Goal: Navigation & Orientation: Find specific page/section

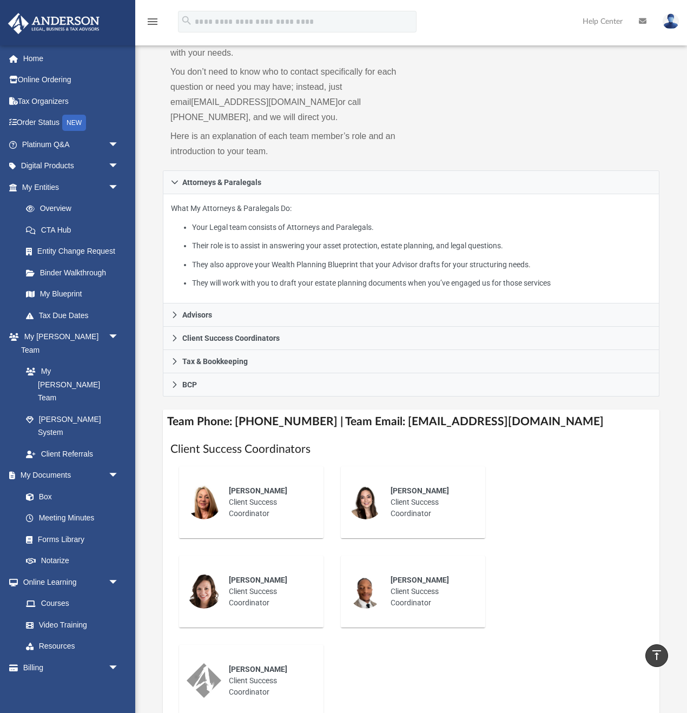
scroll to position [104, 0]
click at [62, 211] on link "Overview" at bounding box center [75, 209] width 120 height 22
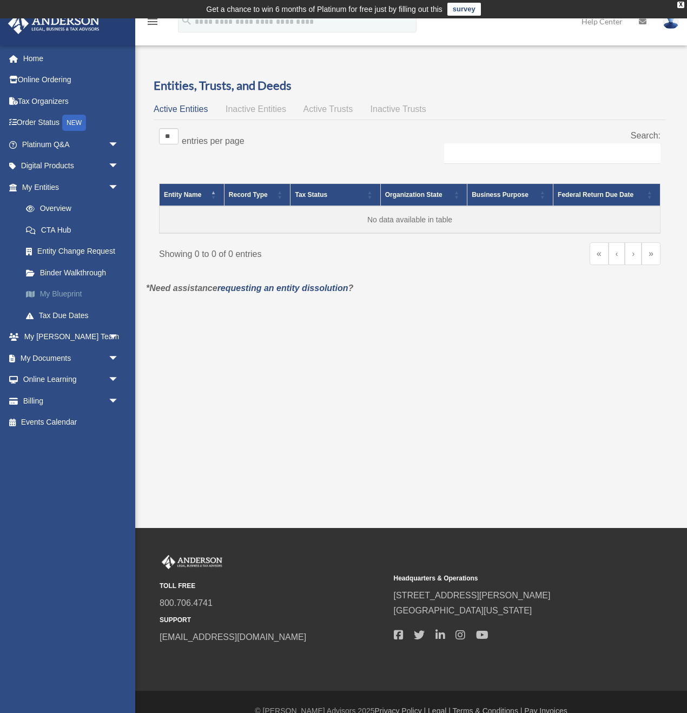
click at [62, 295] on link "My Blueprint" at bounding box center [75, 294] width 120 height 22
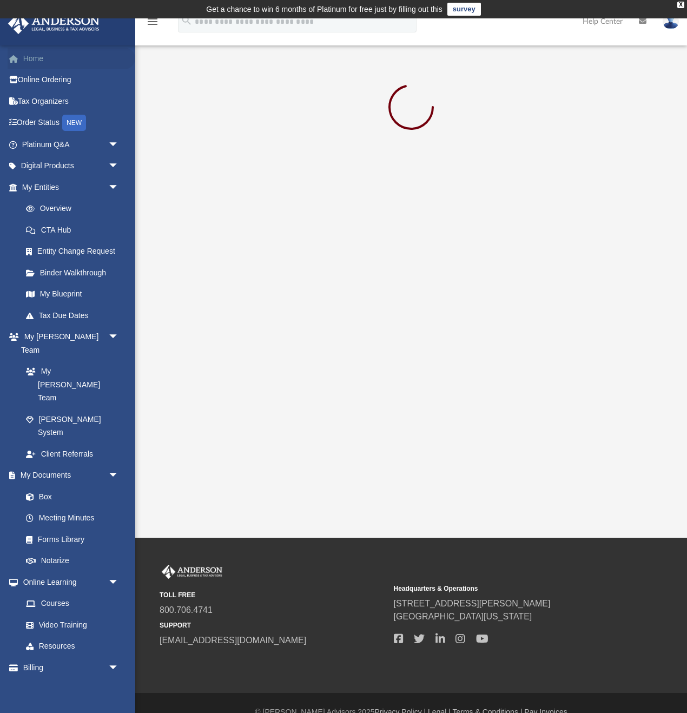
click at [31, 56] on link "Home" at bounding box center [72, 59] width 128 height 22
click at [52, 486] on link "Box" at bounding box center [75, 497] width 120 height 22
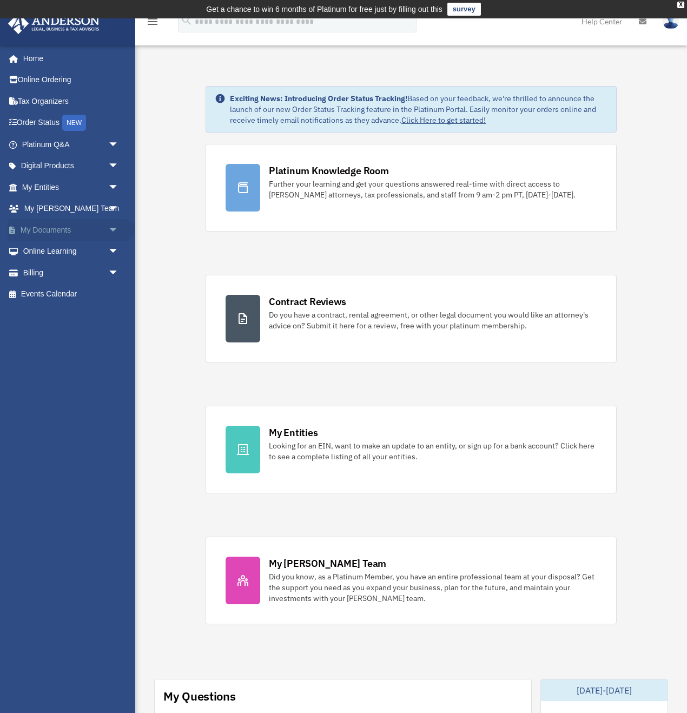
click at [108, 231] on span "arrow_drop_down" at bounding box center [119, 230] width 22 height 22
click at [42, 254] on link "Box" at bounding box center [75, 252] width 120 height 22
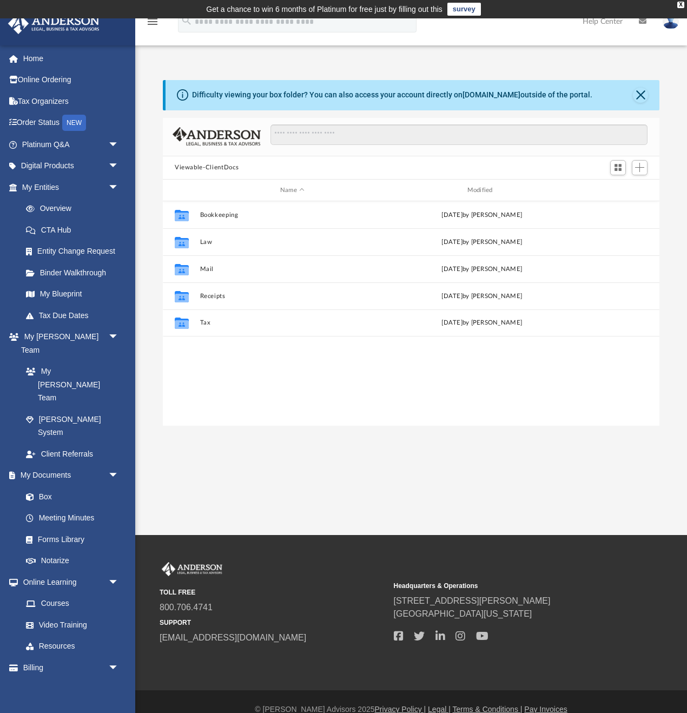
scroll to position [245, 496]
click at [673, 280] on div "Difficulty viewing your box folder? You can also access your account directly o…" at bounding box center [411, 253] width 552 height 346
click at [484, 486] on div "App bridgegm@gmail.com Sign Out bridgegm@gmail.com Home Online Ordering Tax Org…" at bounding box center [343, 276] width 687 height 516
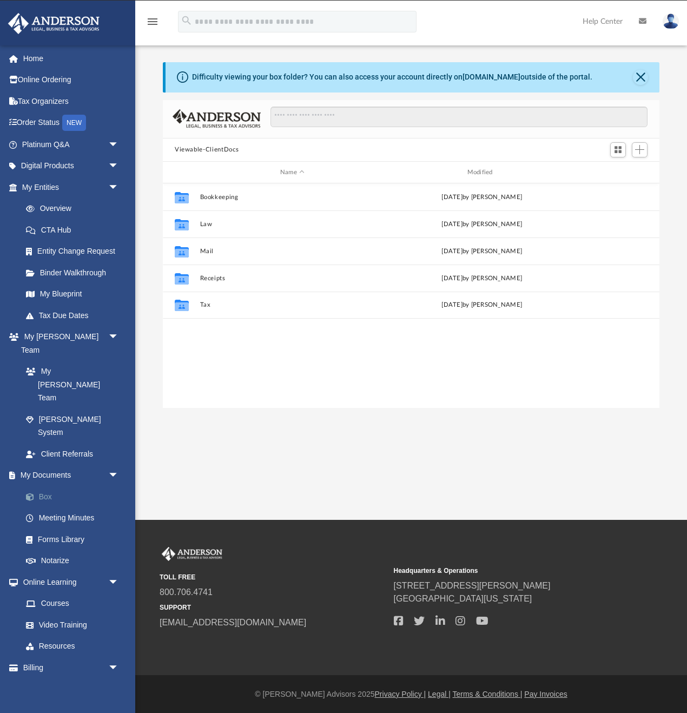
scroll to position [0, 0]
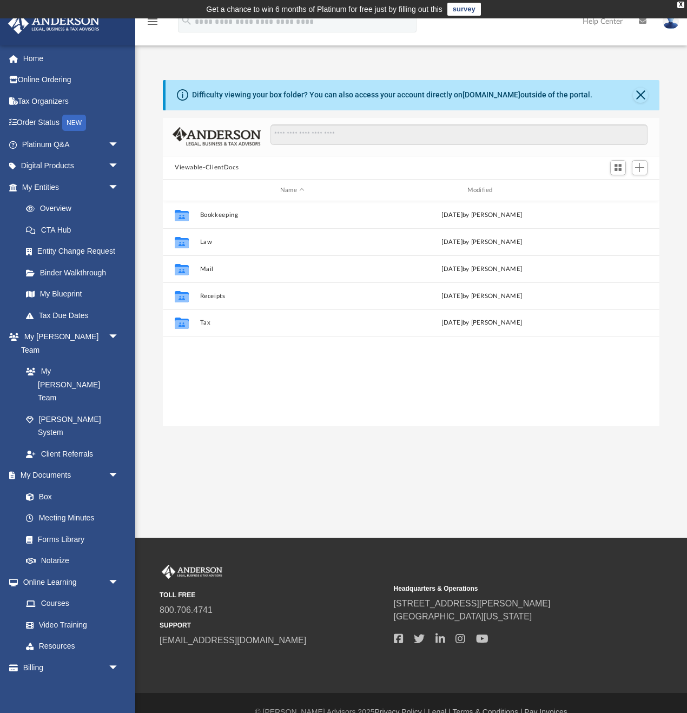
click at [244, 488] on div "App bridgegm@gmail.com Sign Out bridgegm@gmail.com Home Online Ordering Tax Org…" at bounding box center [343, 277] width 687 height 519
click at [153, 72] on div "Difficulty viewing your box folder? You can also access your account directly o…" at bounding box center [411, 241] width 552 height 368
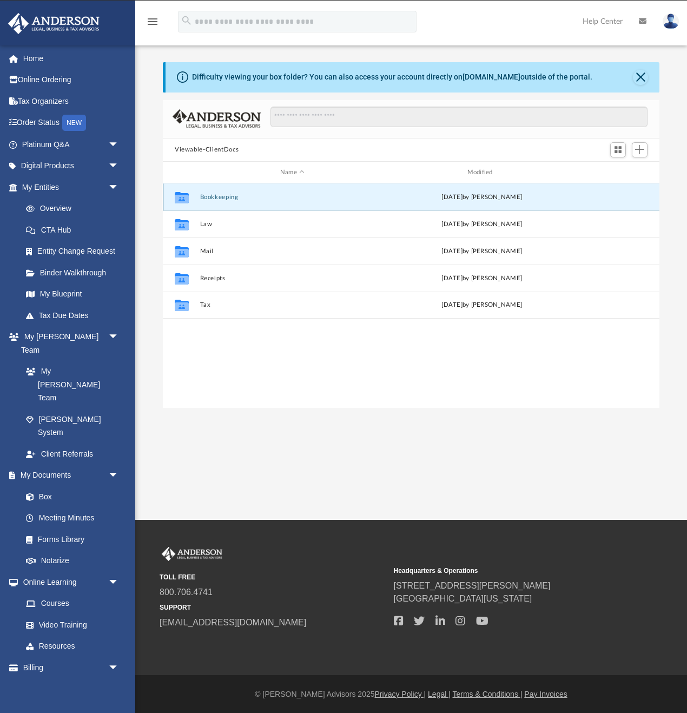
click at [210, 199] on button "Bookkeeping" at bounding box center [292, 197] width 185 height 7
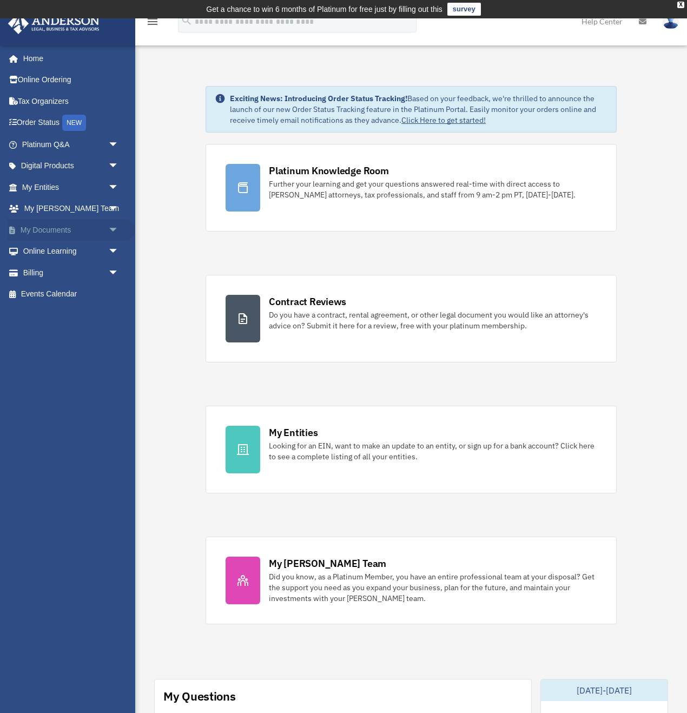
click at [57, 230] on link "My Documents arrow_drop_down" at bounding box center [72, 230] width 128 height 22
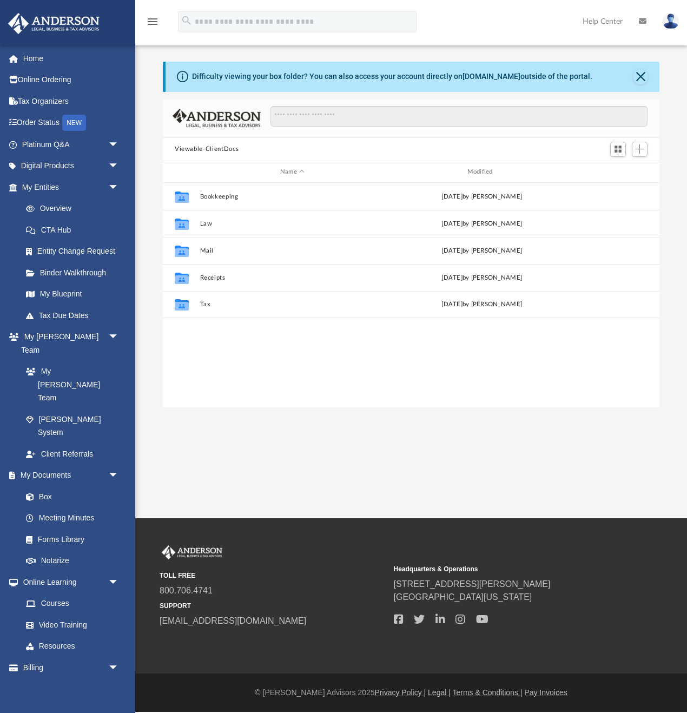
scroll to position [245, 496]
